Goal: Information Seeking & Learning: Check status

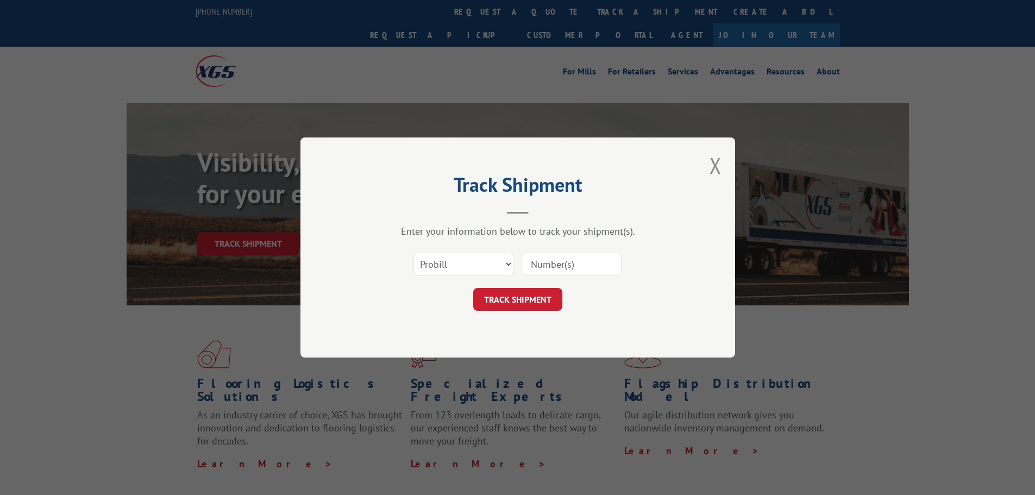
drag, startPoint x: 485, startPoint y: 254, endPoint x: 478, endPoint y: 271, distance: 18.1
click at [484, 254] on select "Select category... Probill BOL PO" at bounding box center [463, 264] width 100 height 23
click at [429, 344] on div "Track Shipment Enter your information below to track your shipment(s). Select c…" at bounding box center [517, 247] width 435 height 220
click at [461, 267] on select "Select category... Probill BOL PO" at bounding box center [463, 264] width 100 height 23
select select "po"
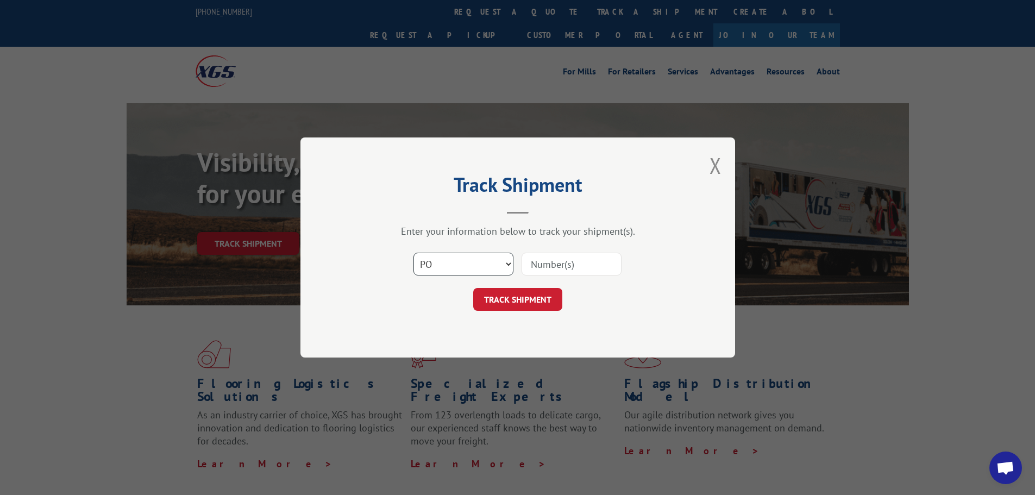
click at [413, 253] on select "Select category... Probill BOL PO" at bounding box center [463, 264] width 100 height 23
click at [554, 265] on input at bounding box center [572, 264] width 100 height 23
paste input "04503830"
type input "04503830"
click at [533, 295] on button "TRACK SHIPMENT" at bounding box center [517, 299] width 89 height 23
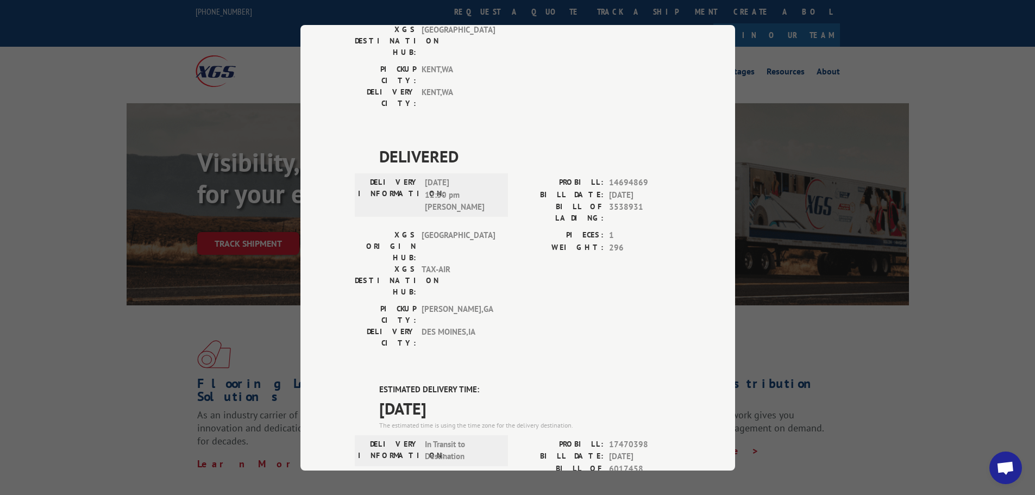
scroll to position [706, 0]
